Goal: Task Accomplishment & Management: Manage account settings

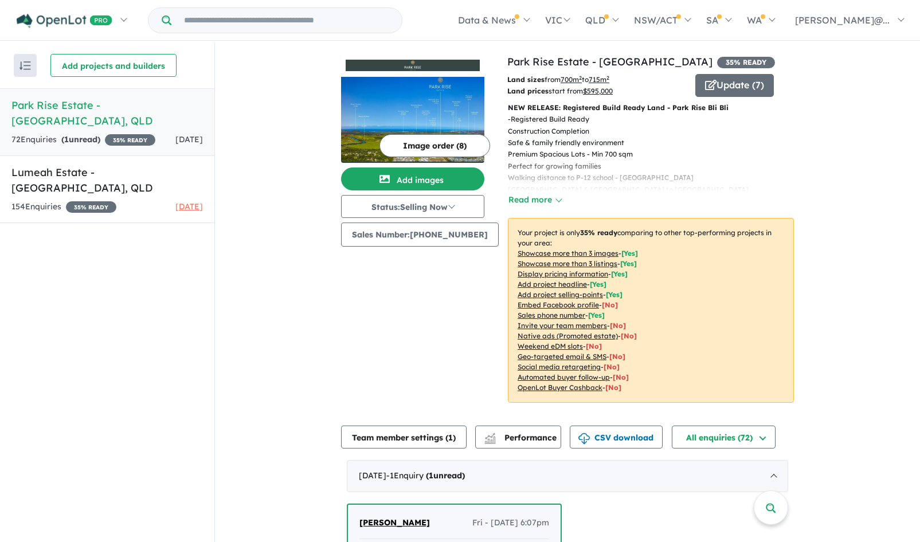
click at [121, 111] on h5 "Park Rise Estate - [GEOGRAPHIC_DATA] , [GEOGRAPHIC_DATA]" at bounding box center [106, 112] width 191 height 31
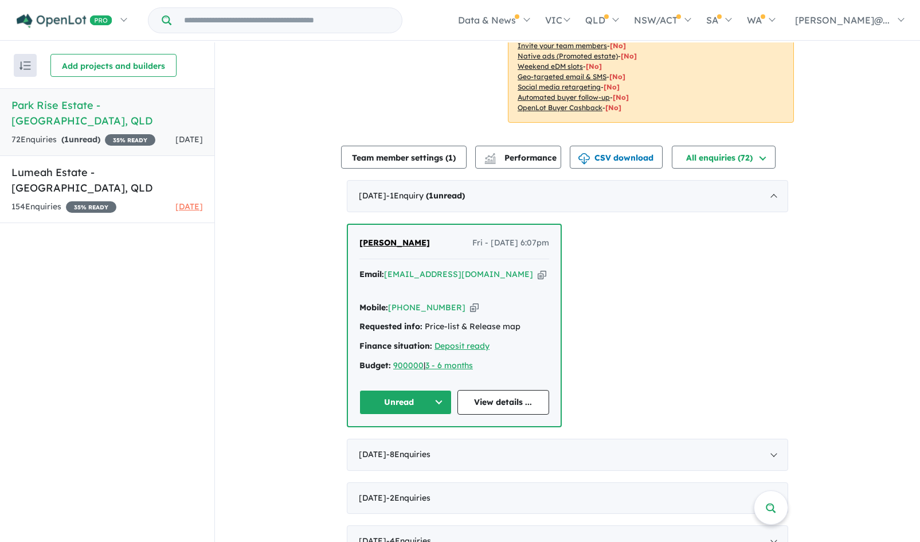
scroll to position [279, 0]
drag, startPoint x: 424, startPoint y: 244, endPoint x: 357, endPoint y: 248, distance: 67.7
click at [359, 248] on div "[PERSON_NAME] - [DATE] 6:07pm" at bounding box center [454, 248] width 190 height 23
copy span "[PERSON_NAME]"
click at [470, 302] on icon "button" at bounding box center [474, 308] width 9 height 12
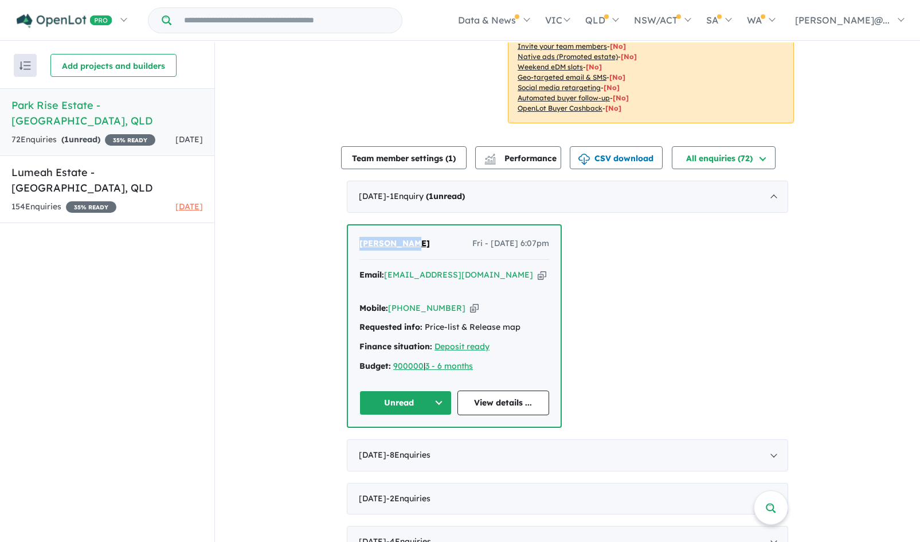
copy span "[PERSON_NAME]"
click at [538, 275] on icon "button" at bounding box center [542, 275] width 9 height 12
copy span "[PERSON_NAME]"
click at [433, 390] on button "Unread" at bounding box center [405, 402] width 92 height 25
click at [402, 443] on button "Assigned" at bounding box center [410, 456] width 100 height 26
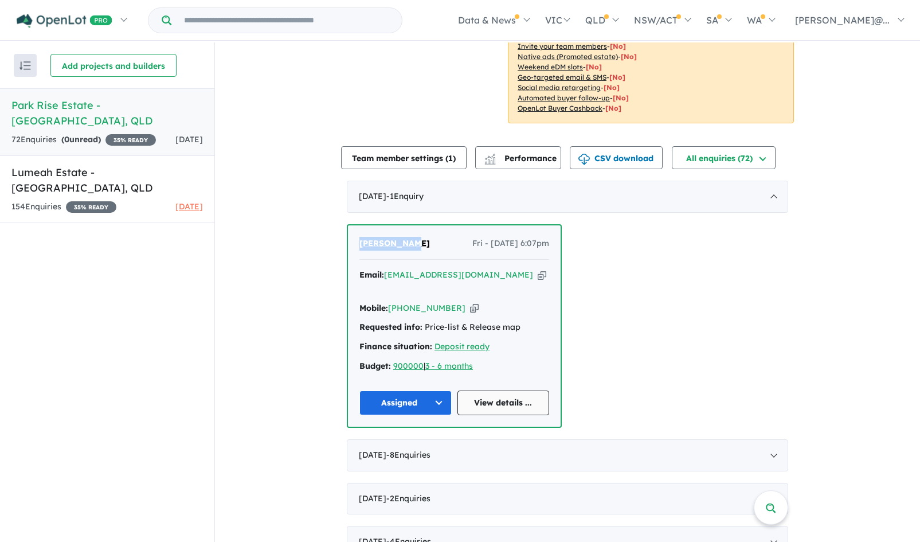
click at [513, 390] on link "View details ..." at bounding box center [504, 402] width 92 height 25
